Goal: Task Accomplishment & Management: Manage account settings

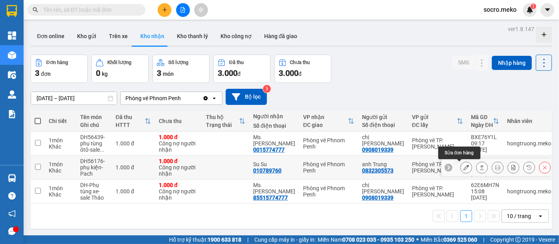
click at [464, 167] on icon at bounding box center [467, 168] width 6 height 6
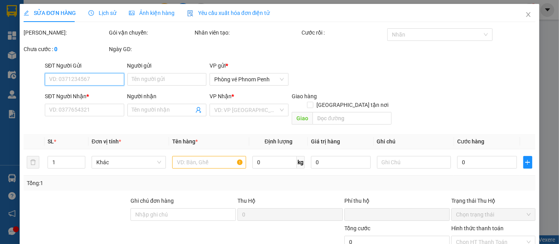
type input "0832305573"
type input "anh Trung"
type input "010789760"
type input "Su Su"
type input "Thu phí 10USD"
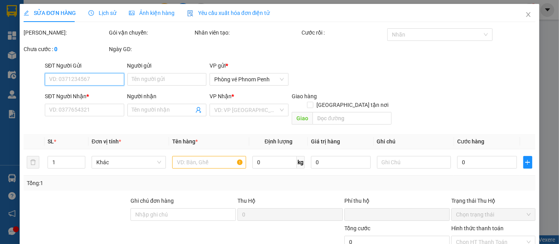
type input "0"
type input "1.000"
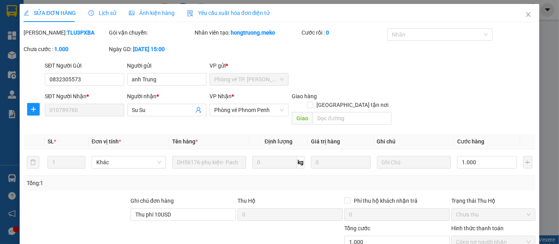
click at [160, 11] on span "Ảnh kiện hàng" at bounding box center [152, 13] width 46 height 6
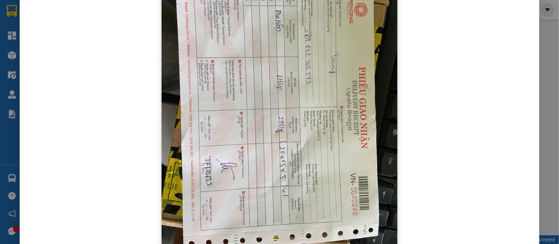
scroll to position [435, 0]
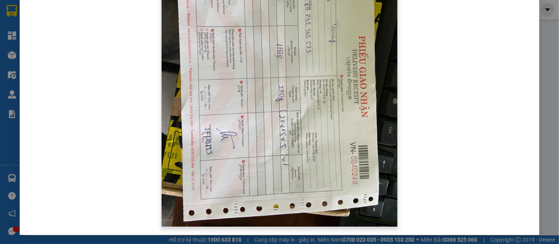
click at [290, 157] on img at bounding box center [280, 69] width 236 height 315
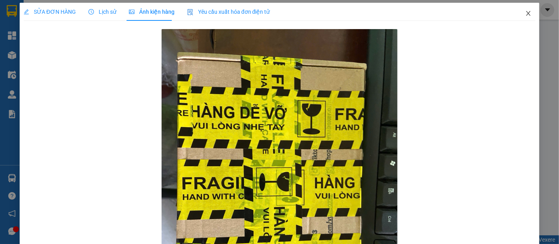
scroll to position [0, 0]
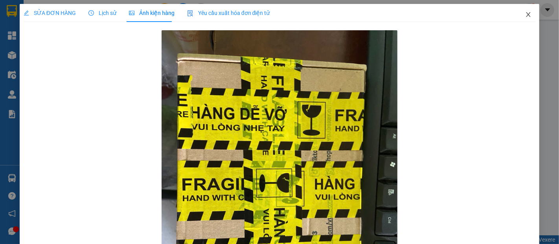
click at [518, 14] on span "Close" at bounding box center [528, 15] width 22 height 22
